Goal: Find contact information: Find contact information

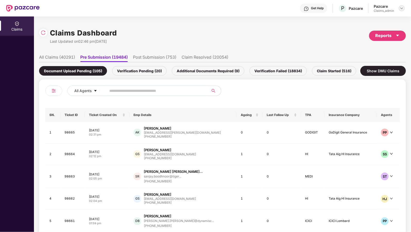
click at [401, 10] on img at bounding box center [402, 8] width 4 height 4
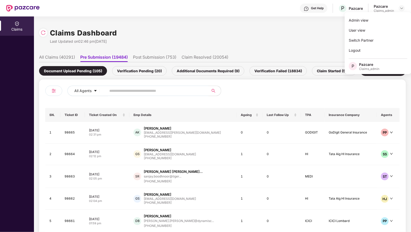
click at [250, 42] on div "Claims Dashboard Last Updated on 02:46 pm[DATE] Reports" at bounding box center [222, 35] width 367 height 27
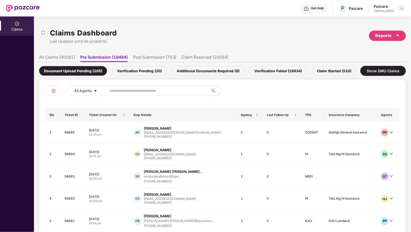
click at [401, 8] on img at bounding box center [402, 8] width 4 height 4
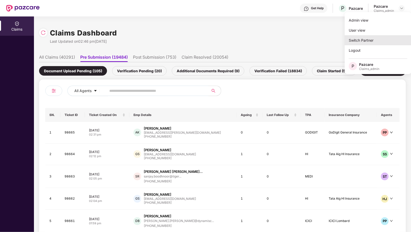
click at [362, 39] on div "Switch Partner" at bounding box center [378, 40] width 67 height 10
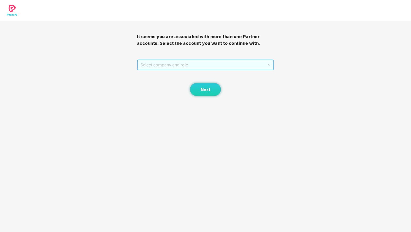
click at [196, 63] on span "Select company and role" at bounding box center [205, 65] width 130 height 10
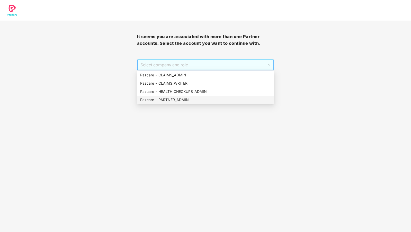
click at [177, 99] on div "Pazcare - PARTNER_ADMIN" at bounding box center [205, 100] width 131 height 6
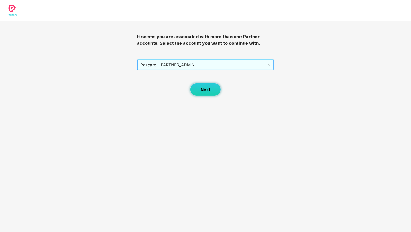
click at [202, 87] on span "Next" at bounding box center [206, 89] width 10 height 5
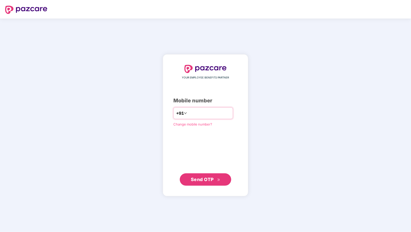
click at [200, 115] on input "number" at bounding box center [209, 113] width 42 height 8
type input "**********"
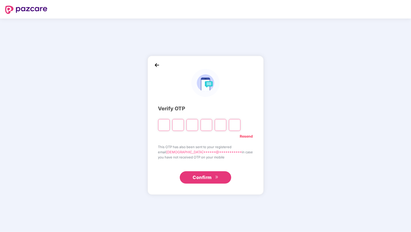
type input "*"
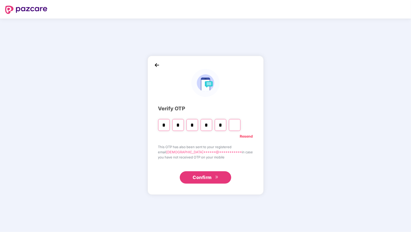
type input "*"
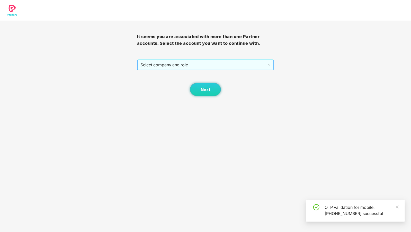
click at [163, 60] on span "Select company and role" at bounding box center [205, 65] width 130 height 10
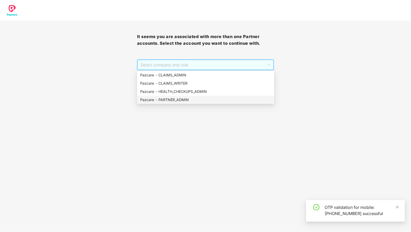
click at [173, 100] on div "Pazcare - PARTNER_ADMIN" at bounding box center [205, 100] width 131 height 6
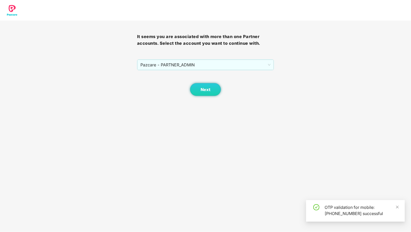
click at [196, 83] on div "Next" at bounding box center [205, 83] width 137 height 26
click at [196, 85] on button "Next" at bounding box center [205, 89] width 31 height 13
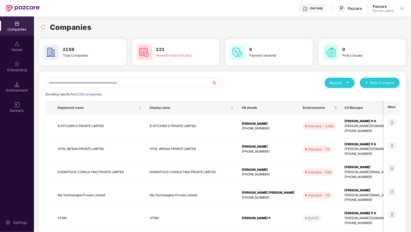
click at [154, 91] on div "Reports New Company Showing results for 2159 companies. Registered name Display…" at bounding box center [222, 221] width 354 height 286
click at [157, 85] on input "text" at bounding box center [128, 83] width 166 height 10
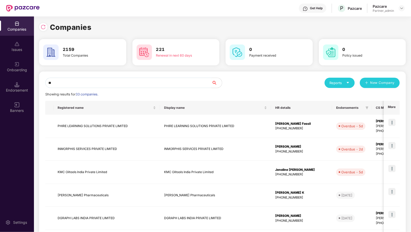
type input "*"
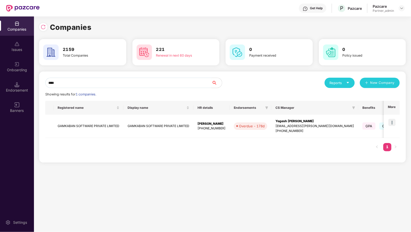
type input "****"
click at [392, 121] on img at bounding box center [391, 122] width 7 height 7
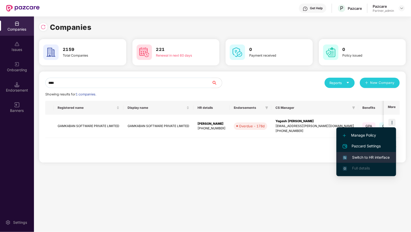
click at [358, 153] on li "Switch to HR interface" at bounding box center [366, 157] width 60 height 11
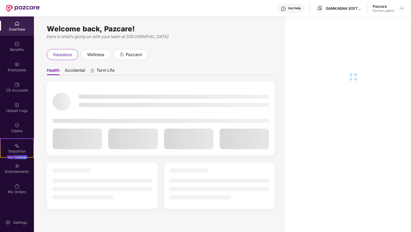
click at [23, 68] on div "Employees" at bounding box center [17, 69] width 34 height 5
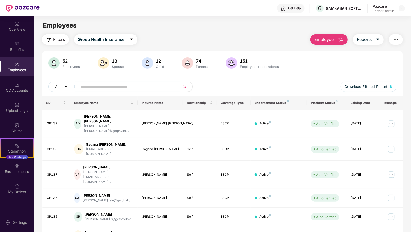
click at [89, 86] on input "text" at bounding box center [127, 87] width 92 height 8
paste input "*****"
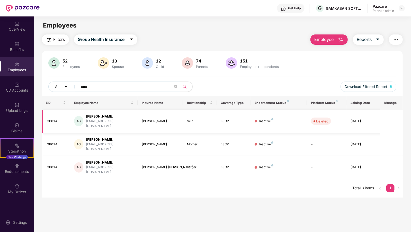
type input "*****"
drag, startPoint x: 117, startPoint y: 121, endPoint x: 87, endPoint y: 121, distance: 30.3
click at [87, 121] on div "AS Ankit Sahay ankit@getphyllo.com" at bounding box center [103, 121] width 59 height 15
click at [88, 85] on input "*****" at bounding box center [127, 87] width 92 height 8
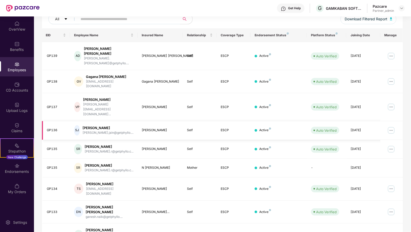
scroll to position [77, 0]
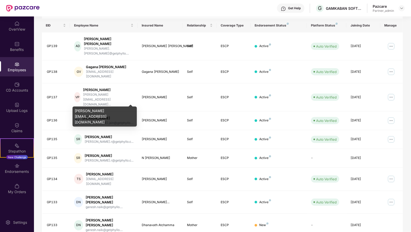
click at [103, 112] on div "sulabh.jain@getphyllo.com" at bounding box center [105, 116] width 64 height 20
copy div "sulabh.jain@getphyllo.com"
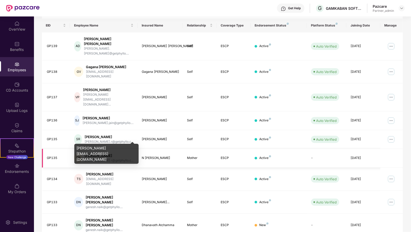
scroll to position [83, 0]
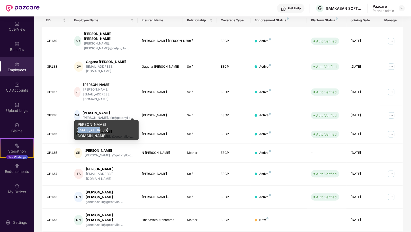
click at [103, 127] on div "santhosh.r@getphyllo.com" at bounding box center [106, 130] width 64 height 20
copy div "santhosh.r@getphyllo.com"
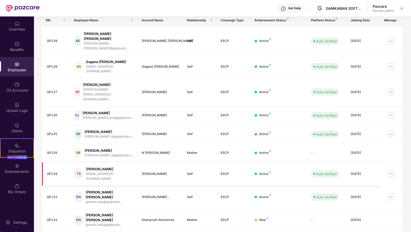
click at [108, 171] on div "tushar.s@getphyllo.com" at bounding box center [110, 176] width 48 height 10
click at [105, 171] on div "tushar.s@getphyllo.com" at bounding box center [110, 176] width 48 height 10
copy div "tushar.s@getphyllo.com"
